Goal: Task Accomplishment & Management: Use online tool/utility

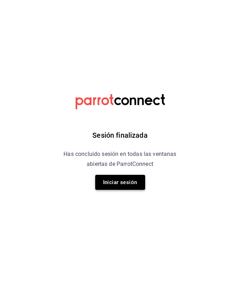
click at [126, 184] on button "Iniciar sesión" at bounding box center [120, 182] width 50 height 15
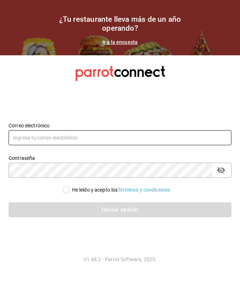
type input "[EMAIL_ADDRESS][DOMAIN_NAME]"
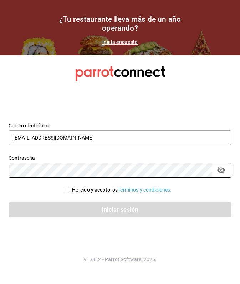
click at [65, 191] on input "He leído y acepto los Términos y condiciones." at bounding box center [66, 190] width 6 height 6
checkbox input "true"
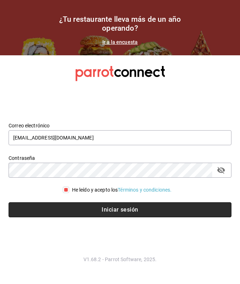
click at [87, 211] on button "Iniciar sesión" at bounding box center [120, 209] width 223 height 15
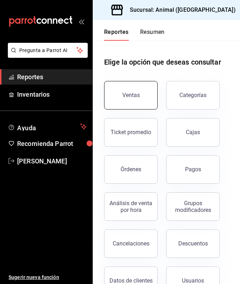
click at [144, 92] on button "Ventas" at bounding box center [131, 95] width 54 height 29
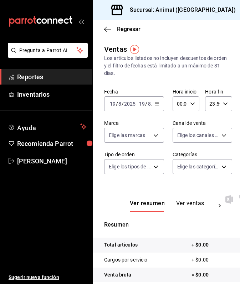
click at [157, 104] on icon "button" at bounding box center [156, 103] width 5 height 5
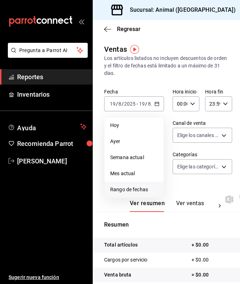
click at [138, 188] on span "Rango de fechas" at bounding box center [134, 189] width 48 height 7
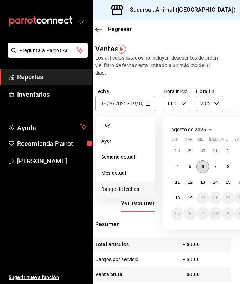
scroll to position [0, 14]
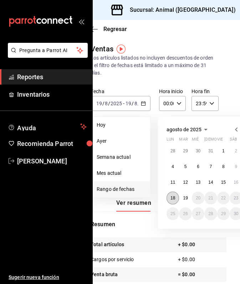
click at [176, 198] on button "18" at bounding box center [173, 198] width 12 height 13
click at [185, 198] on abbr "19" at bounding box center [185, 198] width 5 height 5
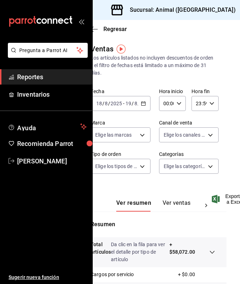
click at [179, 103] on icon "button" at bounding box center [179, 103] width 5 height 5
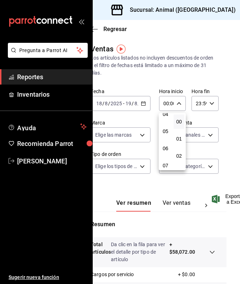
scroll to position [81, 0]
click at [166, 129] on span "05" at bounding box center [165, 126] width 2 height 6
type input "05:00"
click at [206, 10] on div at bounding box center [120, 142] width 240 height 284
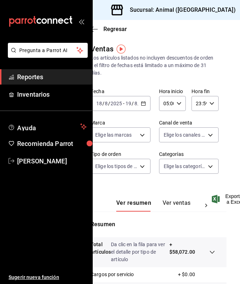
click at [240, 10] on icon "button" at bounding box center [245, 10] width 6 height 6
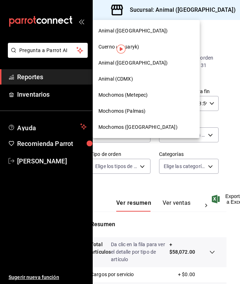
click at [137, 111] on span "Mochomos (Palmas)" at bounding box center [121, 110] width 47 height 7
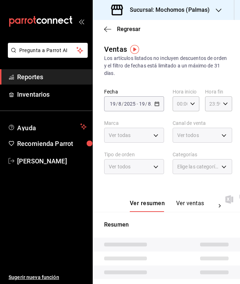
type input "05:00"
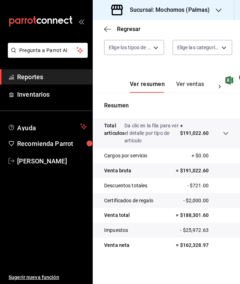
scroll to position [119, 0]
click at [217, 11] on icon "button" at bounding box center [219, 11] width 6 height 4
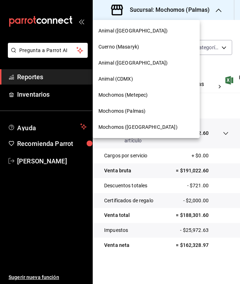
click at [141, 96] on span "Mochomos (Metepec)" at bounding box center [122, 94] width 49 height 7
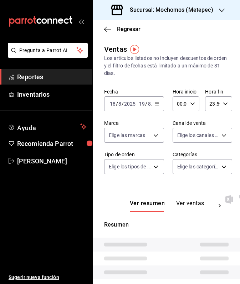
type input "05:00"
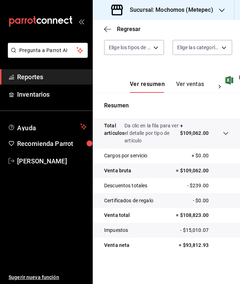
scroll to position [119, 0]
click at [226, 131] on icon at bounding box center [226, 134] width 6 height 6
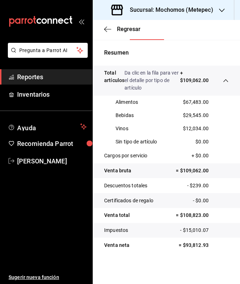
scroll to position [172, 0]
click at [221, 9] on icon "button" at bounding box center [222, 10] width 6 height 6
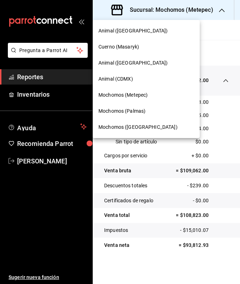
click at [130, 67] on div "Animal (St Regis)" at bounding box center [146, 63] width 107 height 16
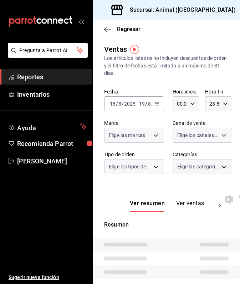
type input "05:00"
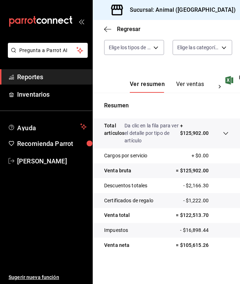
scroll to position [119, 0]
click at [240, 8] on icon "button" at bounding box center [245, 10] width 6 height 6
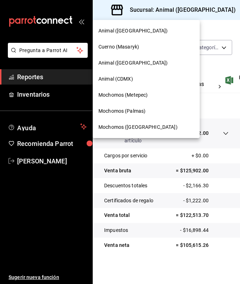
click at [122, 78] on span "Animal (CDMX)" at bounding box center [115, 78] width 35 height 7
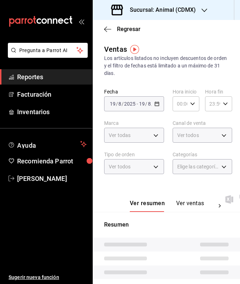
type input "05:00"
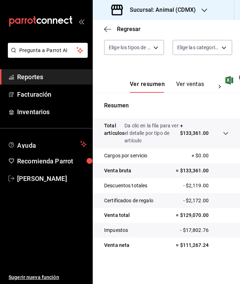
scroll to position [119, 0]
click at [205, 9] on icon "button" at bounding box center [205, 10] width 6 height 6
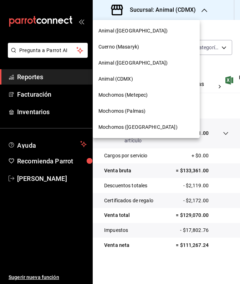
click at [121, 46] on span "Cuerno (Masaryk)" at bounding box center [118, 46] width 41 height 7
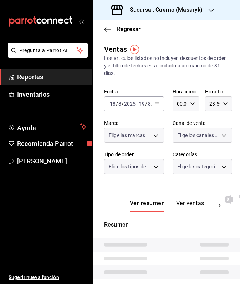
type input "05:00"
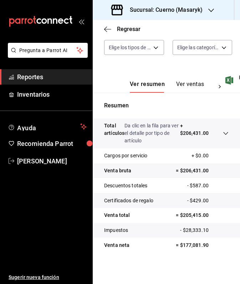
scroll to position [119, 0]
